Goal: Information Seeking & Learning: Learn about a topic

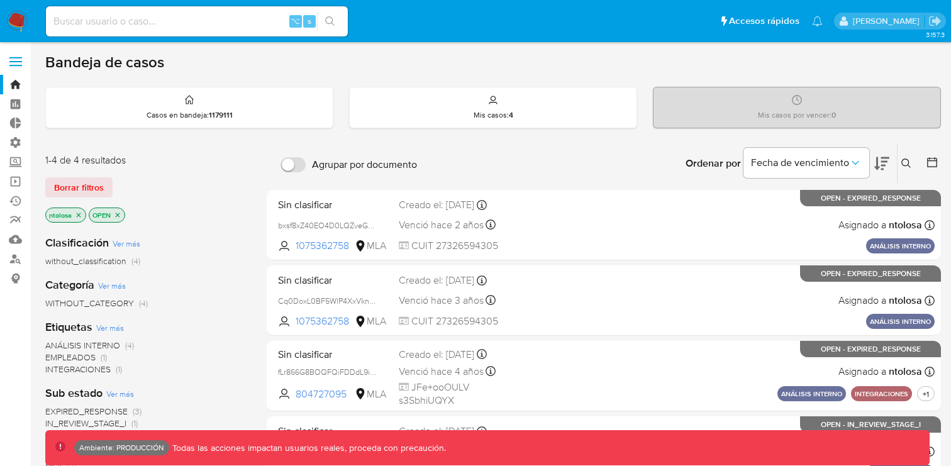
click at [106, 19] on input at bounding box center [197, 21] width 302 height 16
type input "fravega"
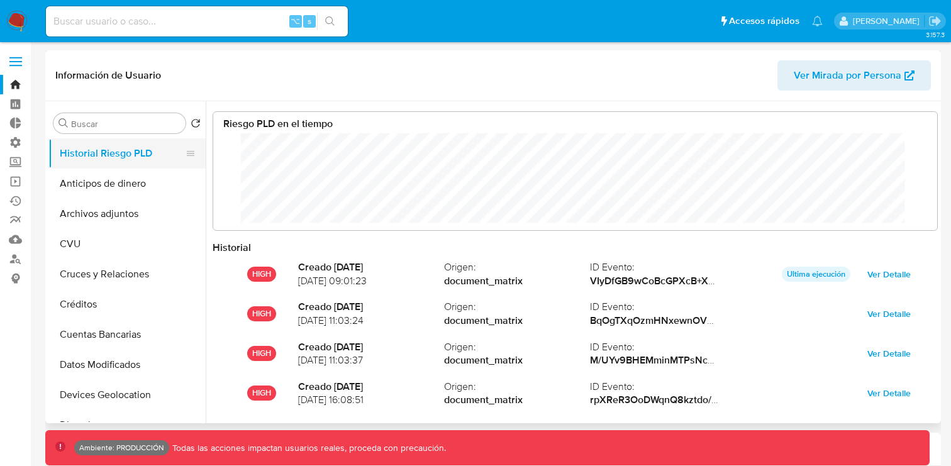
scroll to position [94, 699]
select select "10"
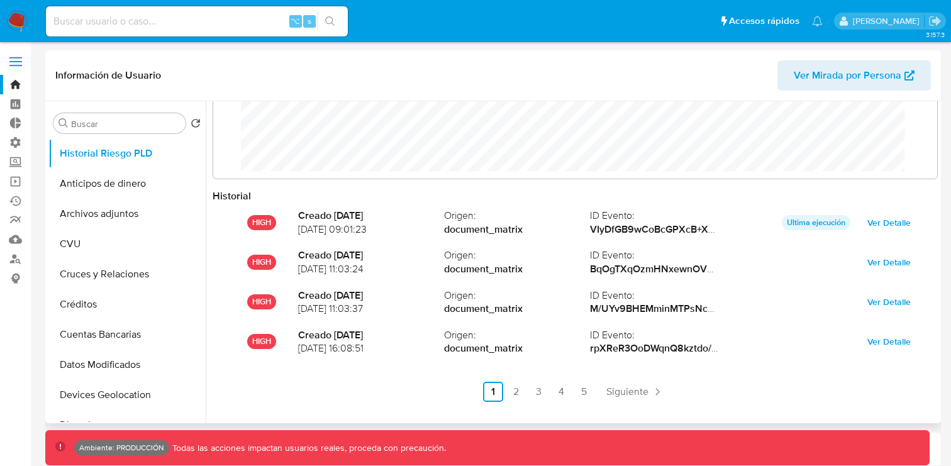
scroll to position [67, 0]
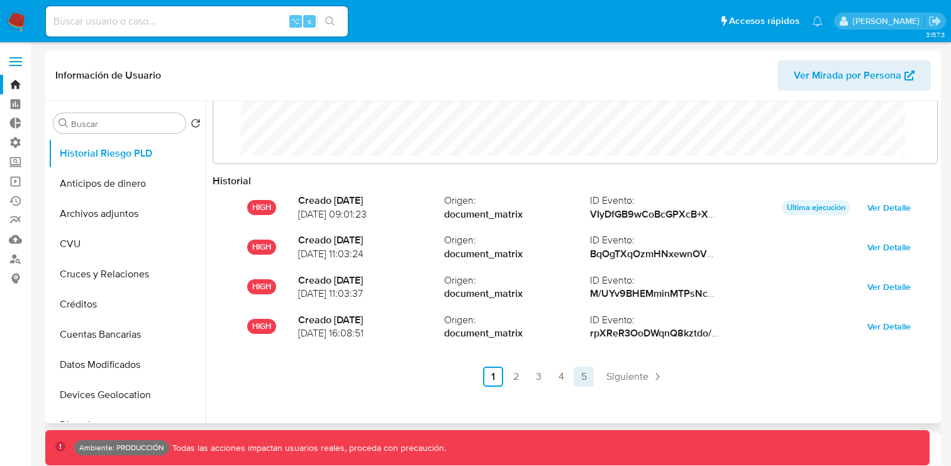
click at [581, 378] on link "5" at bounding box center [583, 377] width 20 height 20
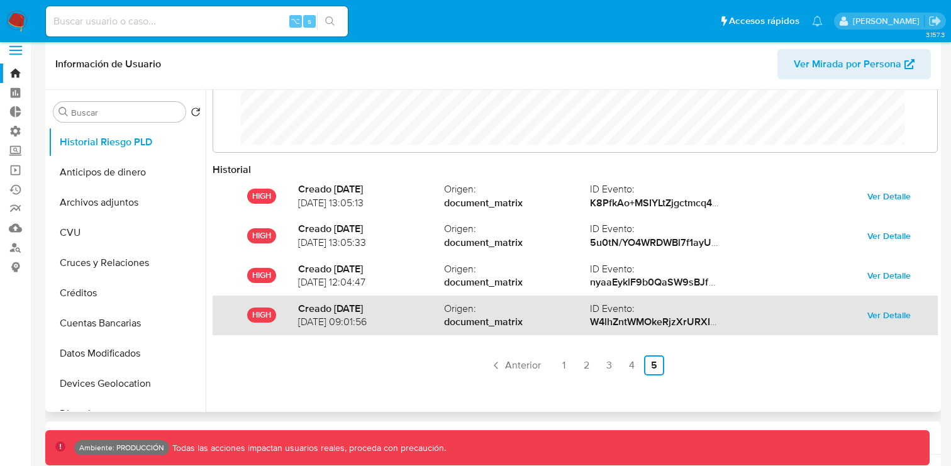
scroll to position [2, 0]
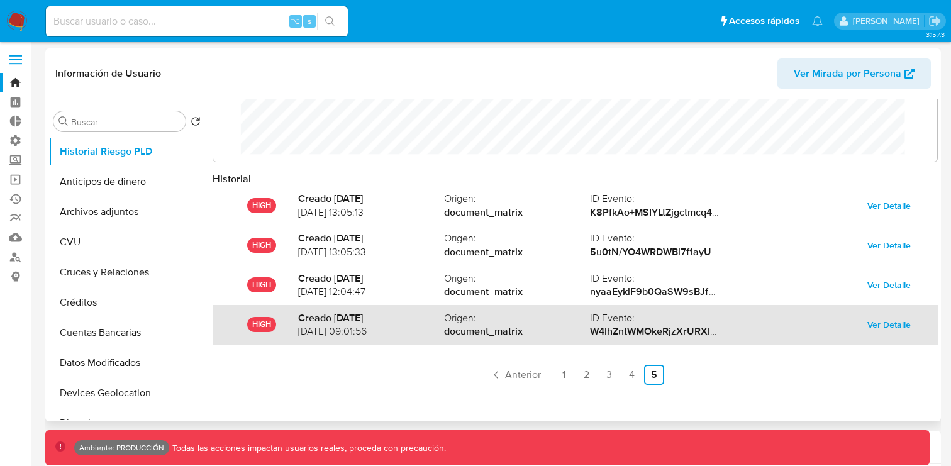
click at [877, 323] on span "Ver Detalle" at bounding box center [888, 325] width 43 height 18
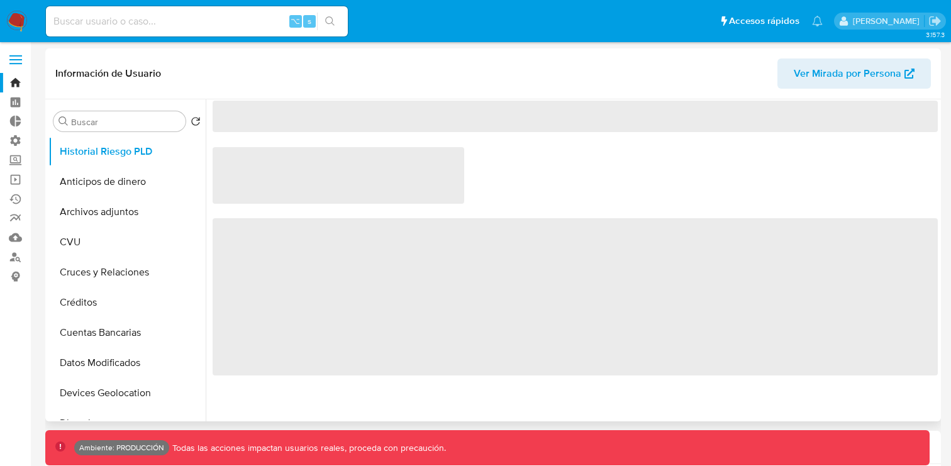
scroll to position [0, 0]
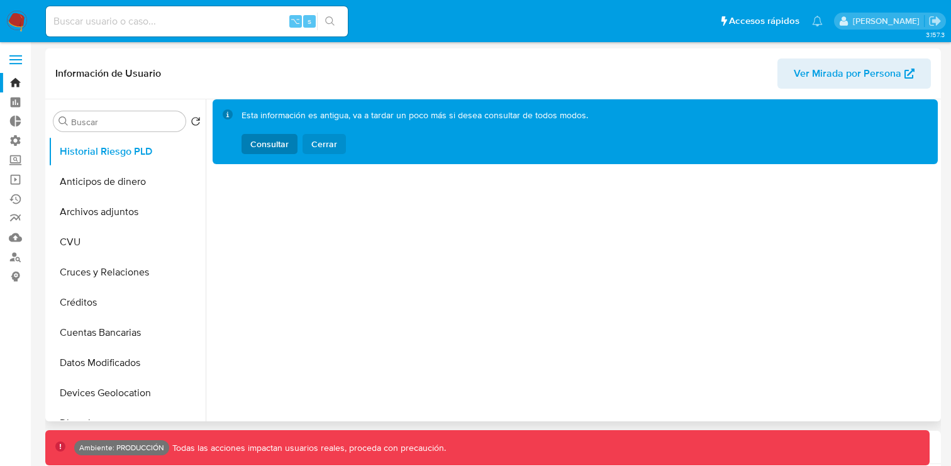
click at [321, 142] on span "Cerrar" at bounding box center [324, 144] width 26 height 20
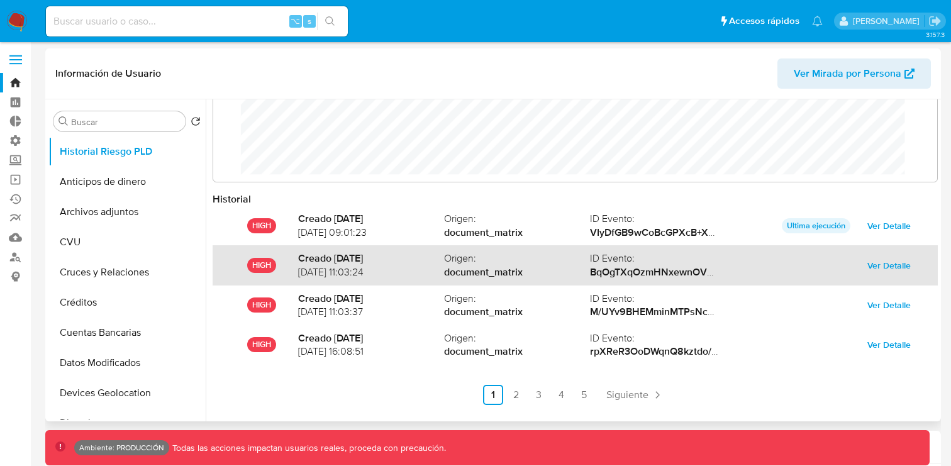
scroll to position [67, 0]
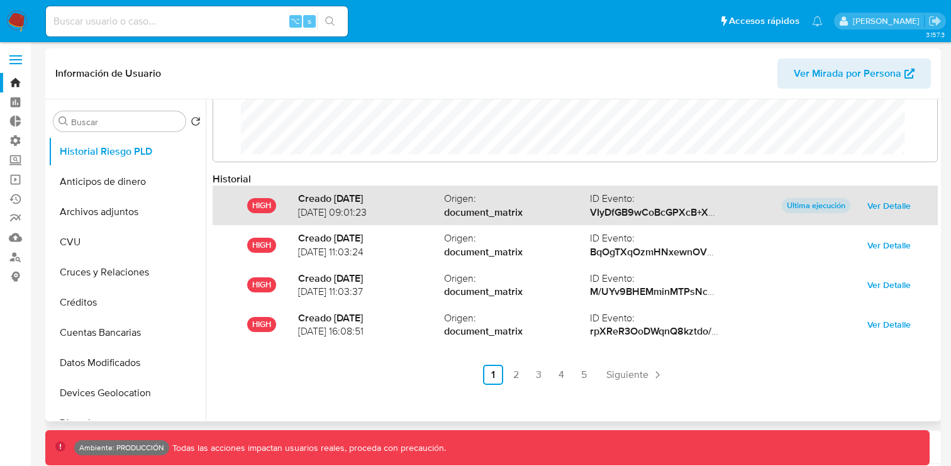
click at [885, 213] on span "Ver Detalle" at bounding box center [888, 206] width 43 height 18
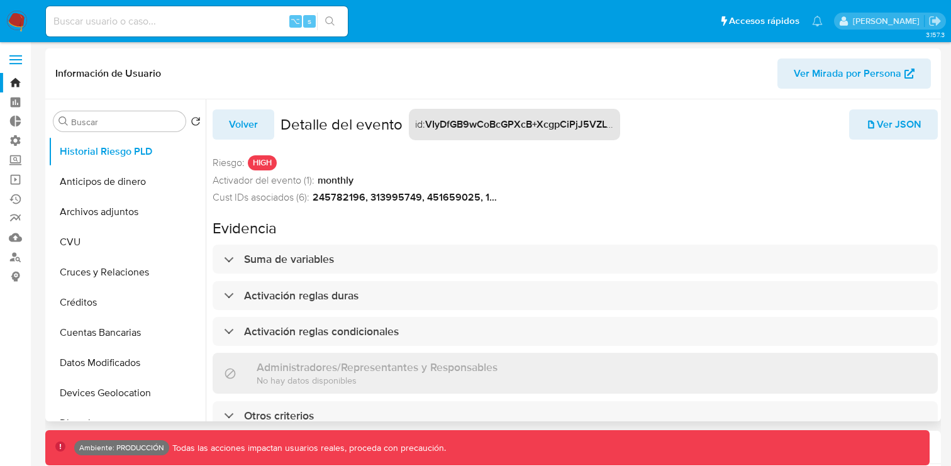
scroll to position [5, 0]
click at [247, 113] on span "Volver" at bounding box center [243, 125] width 29 height 28
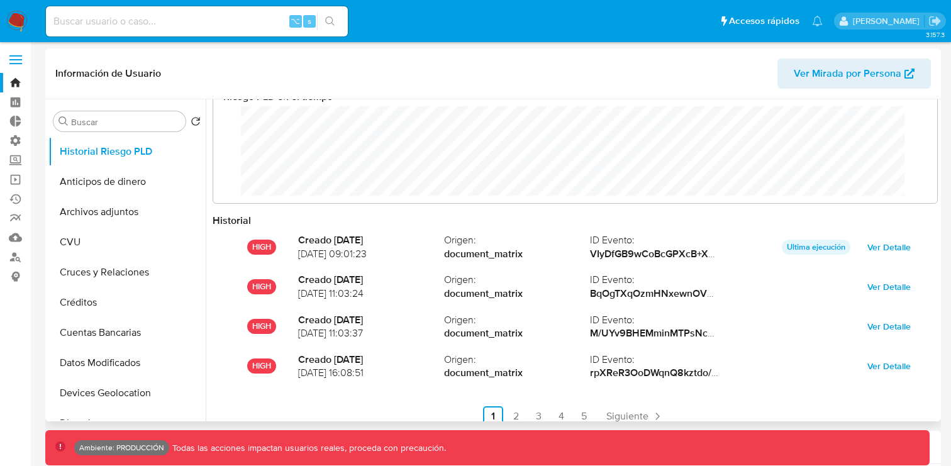
scroll to position [0, 0]
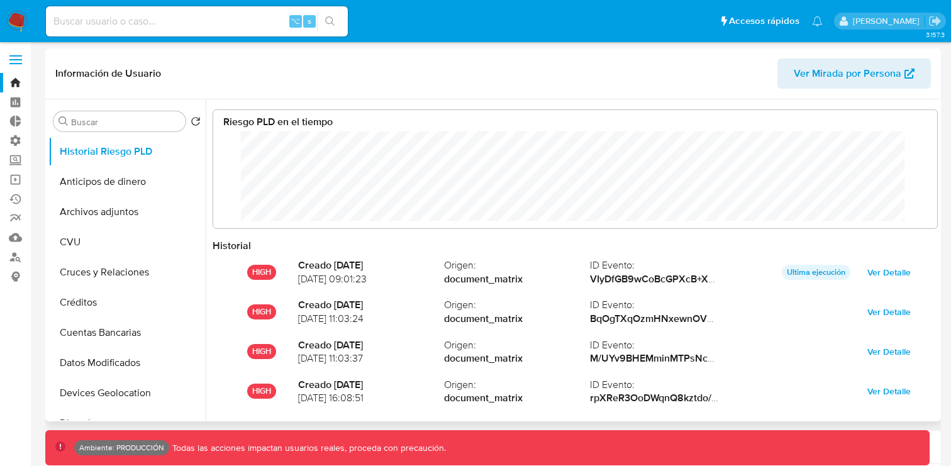
click at [692, 70] on header "Información de Usuario Ver Mirada por Persona" at bounding box center [492, 73] width 875 height 30
